Goal: Find specific page/section: Find specific page/section

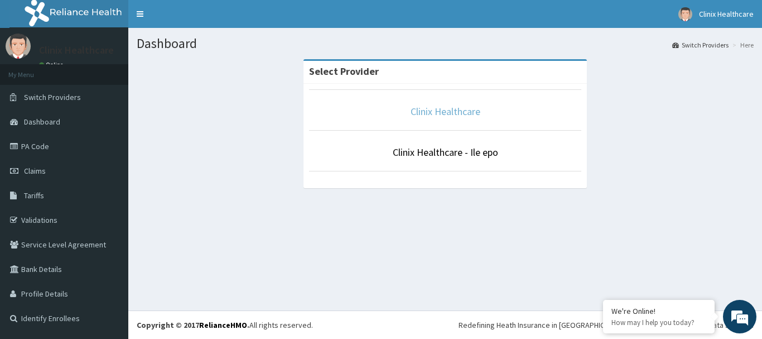
click at [472, 112] on link "Clinix Healthcare" at bounding box center [446, 111] width 70 height 13
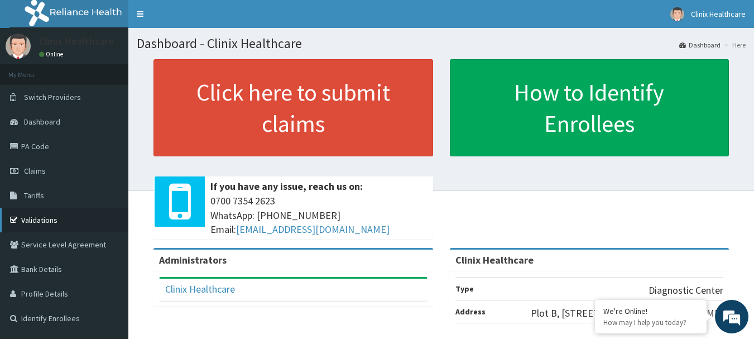
click at [37, 217] on link "Validations" at bounding box center [64, 220] width 128 height 25
